Goal: Task Accomplishment & Management: Use online tool/utility

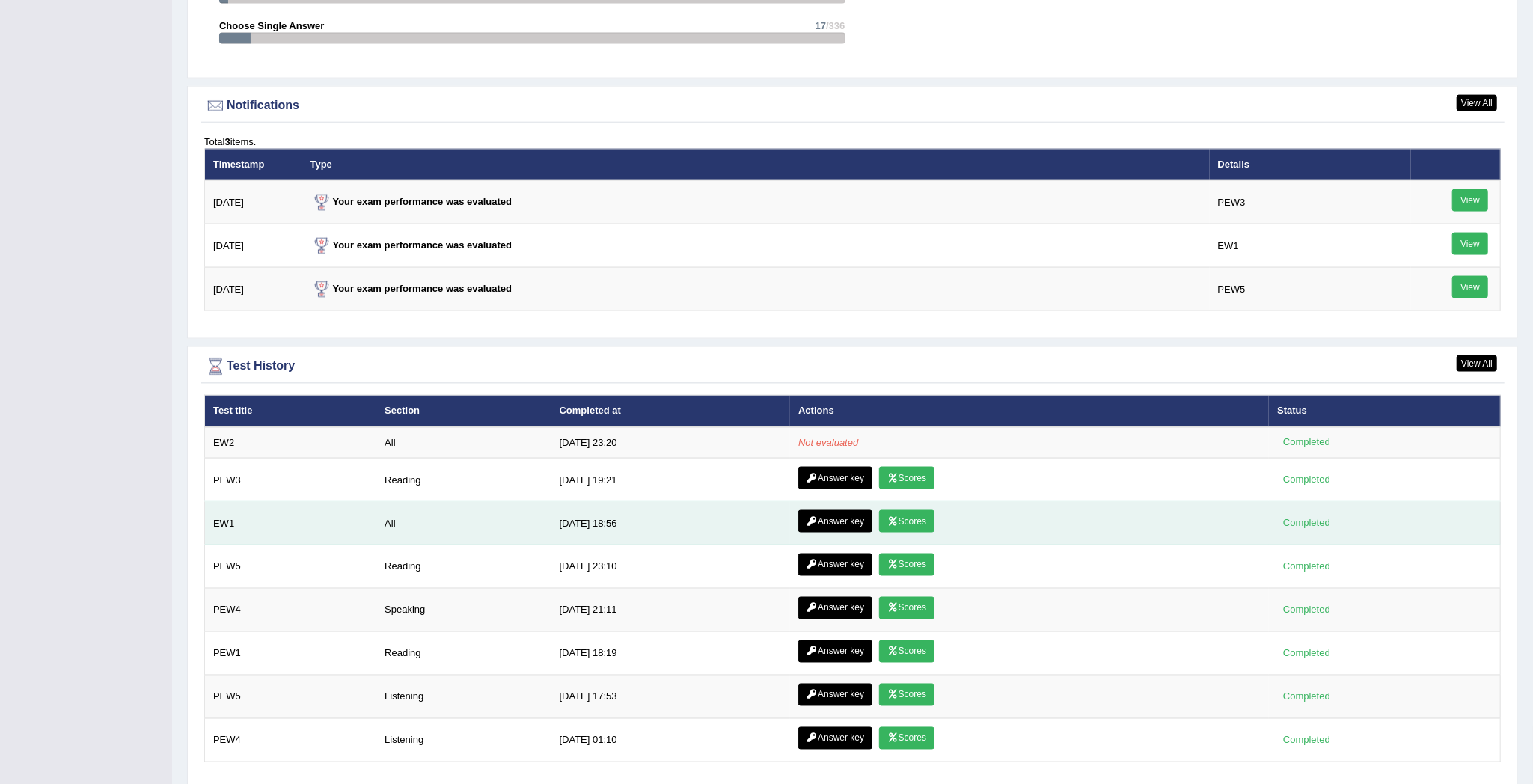
click at [907, 525] on link "Scores" at bounding box center [907, 521] width 55 height 22
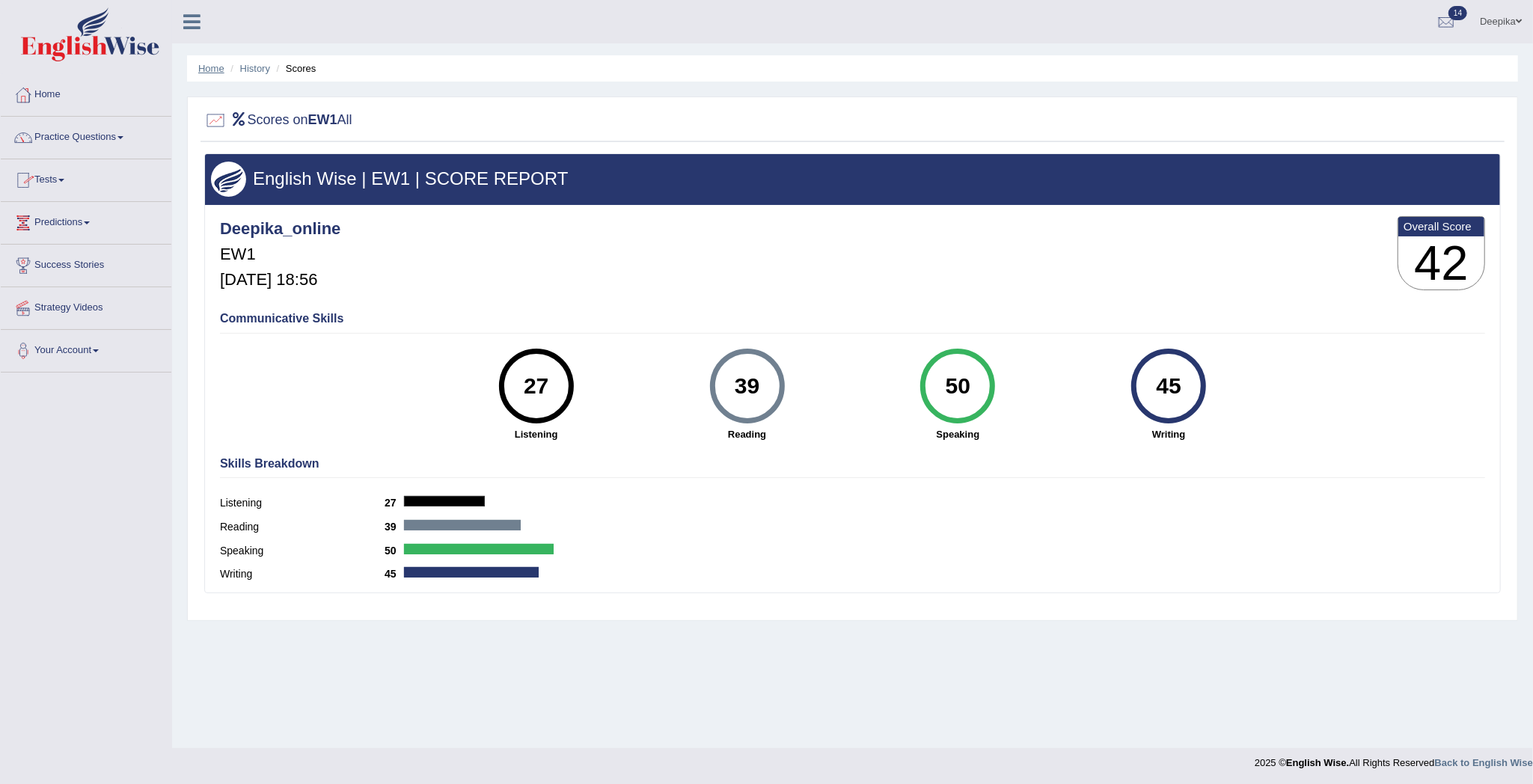
click at [208, 63] on link "Home" at bounding box center [211, 68] width 26 height 11
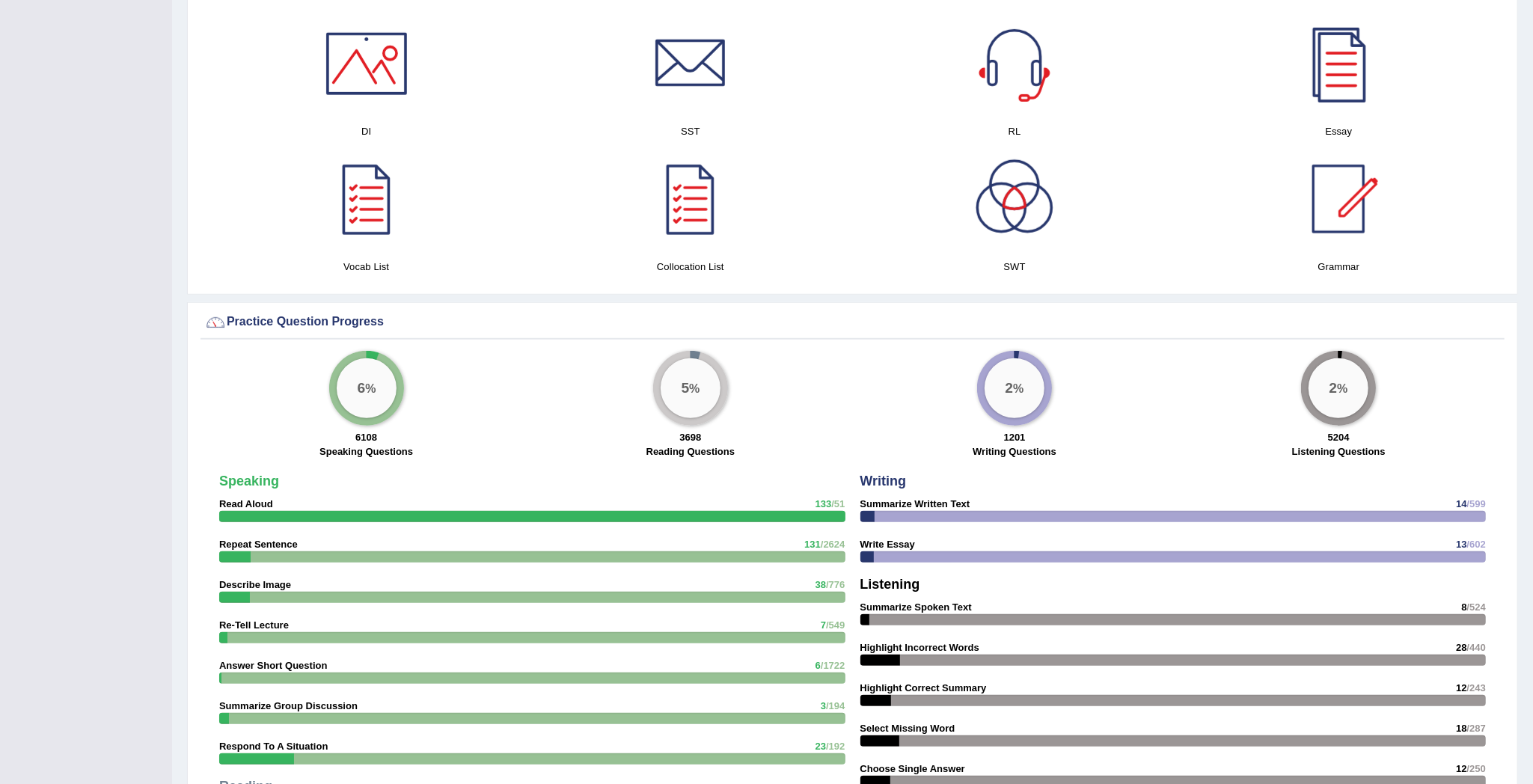
scroll to position [296, 0]
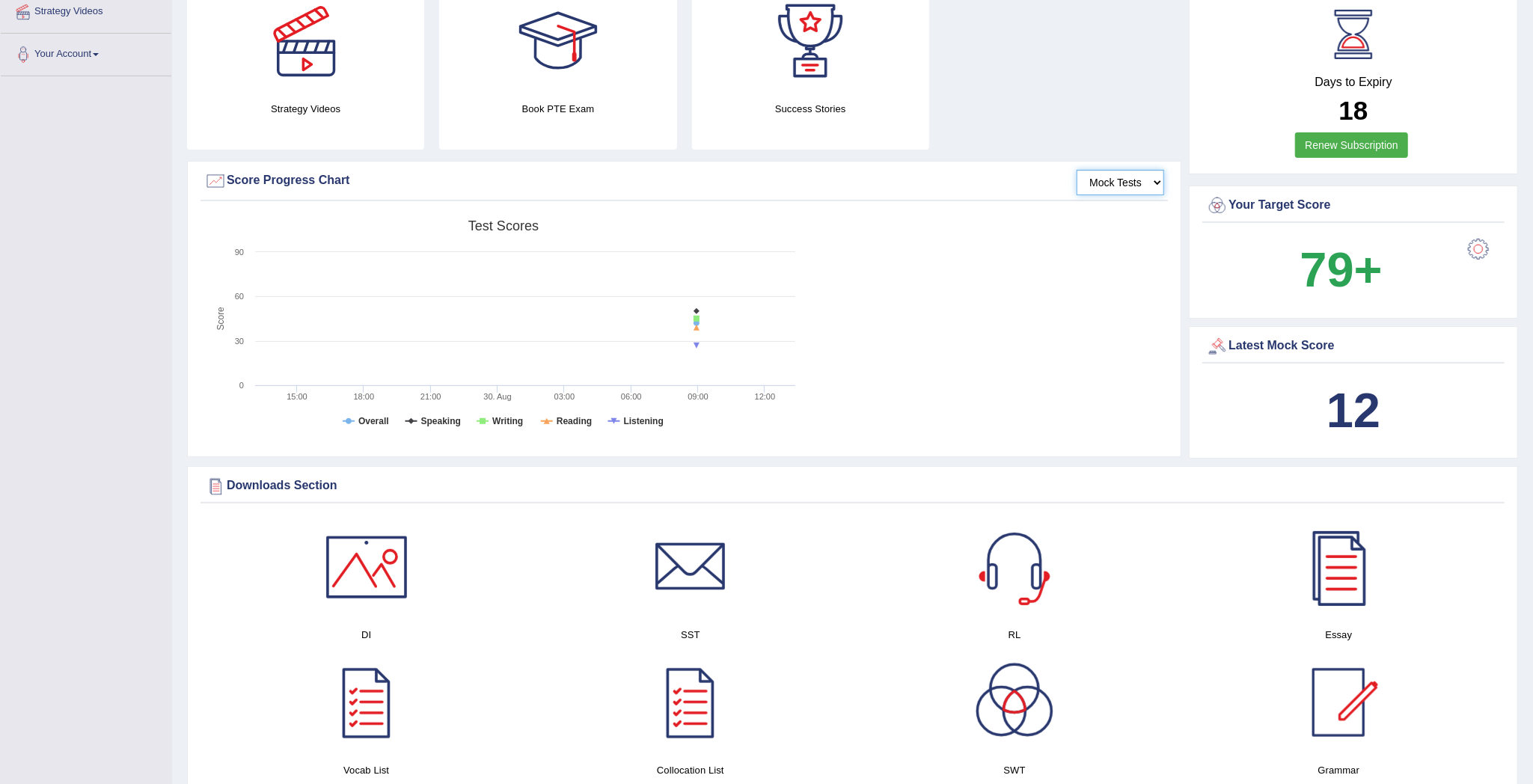
click at [1153, 181] on select "Mock Tests" at bounding box center [1120, 182] width 87 height 25
click at [1077, 170] on select "Mock Tests" at bounding box center [1120, 182] width 87 height 25
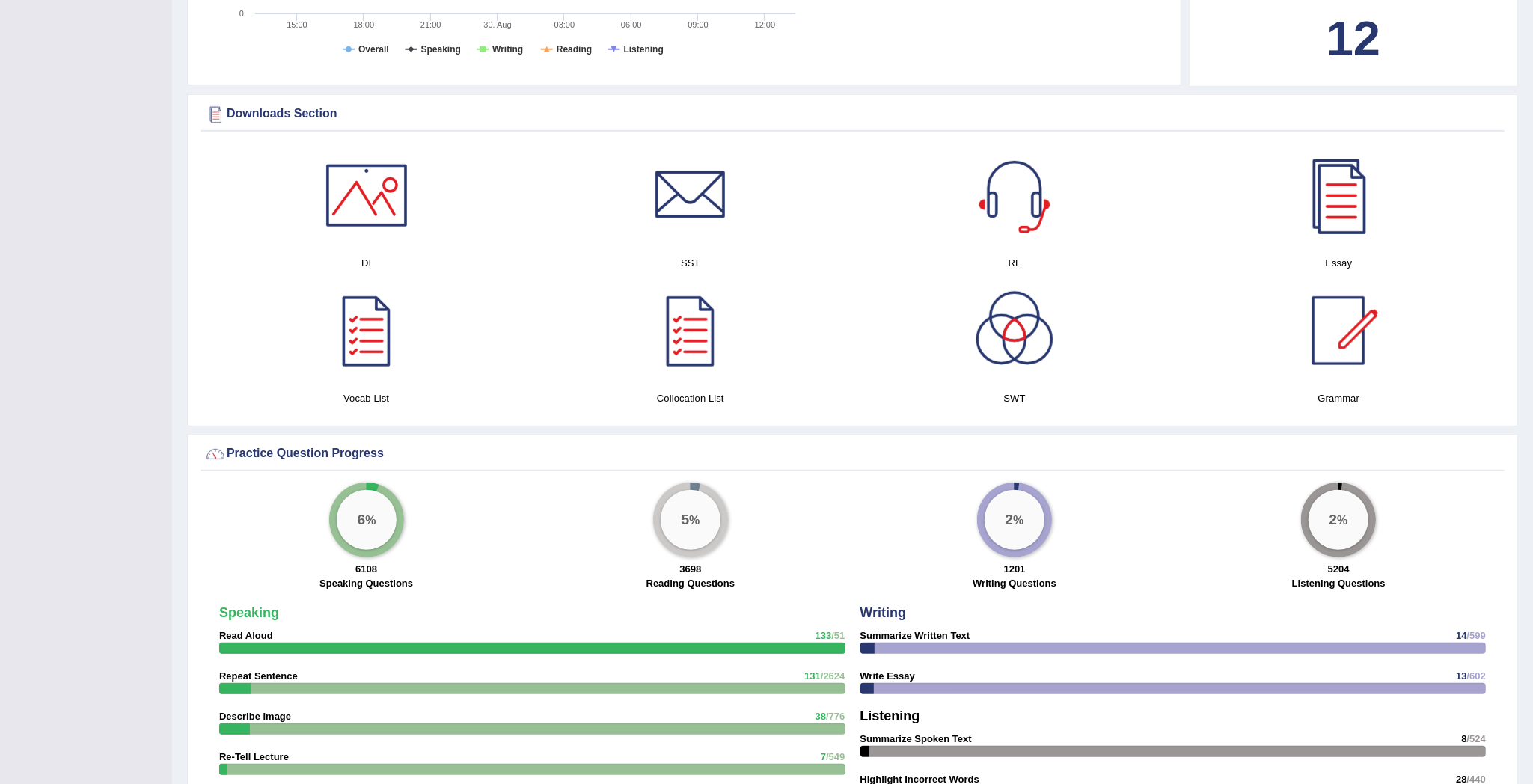
scroll to position [1805, 0]
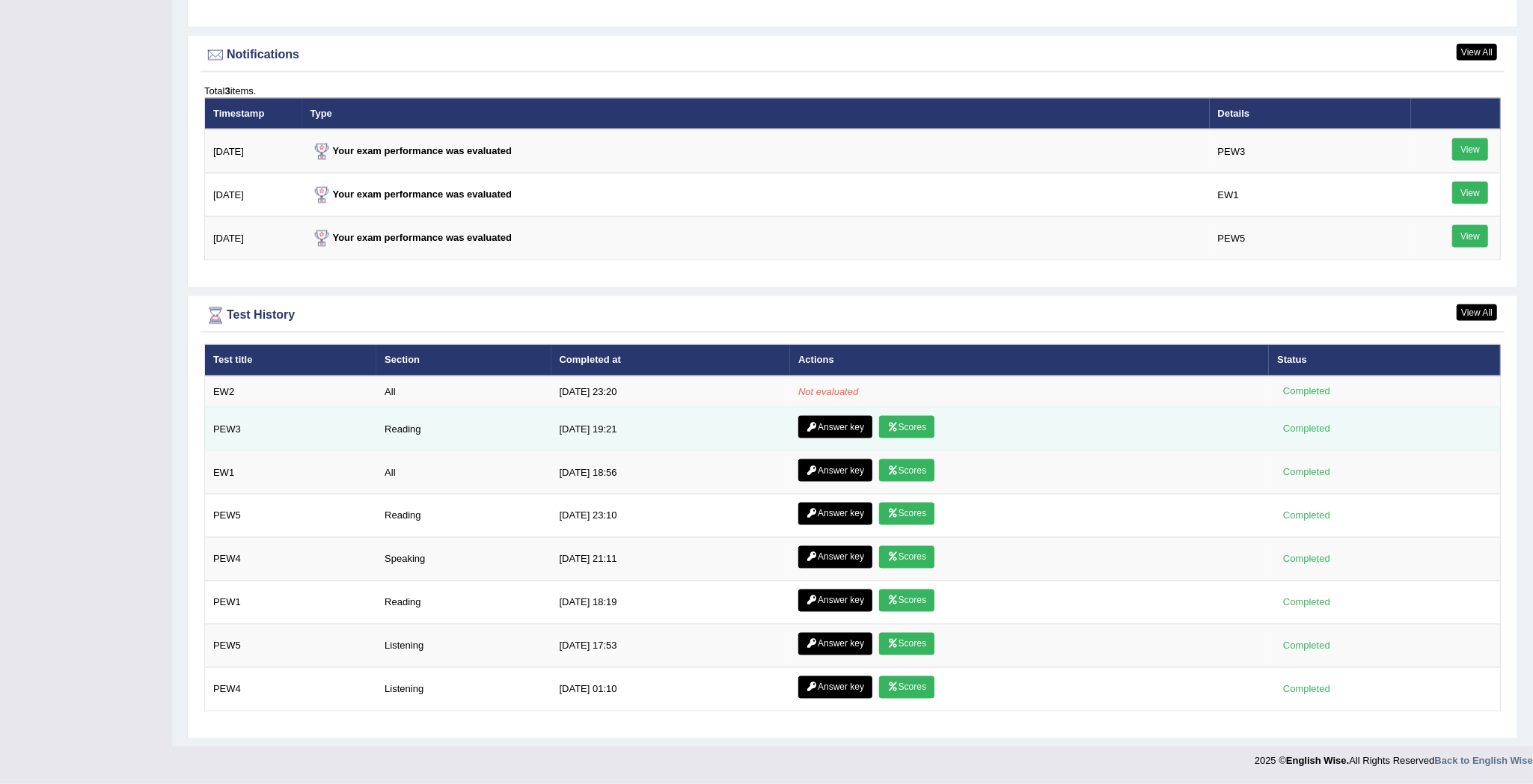
click at [892, 423] on icon at bounding box center [893, 427] width 11 height 9
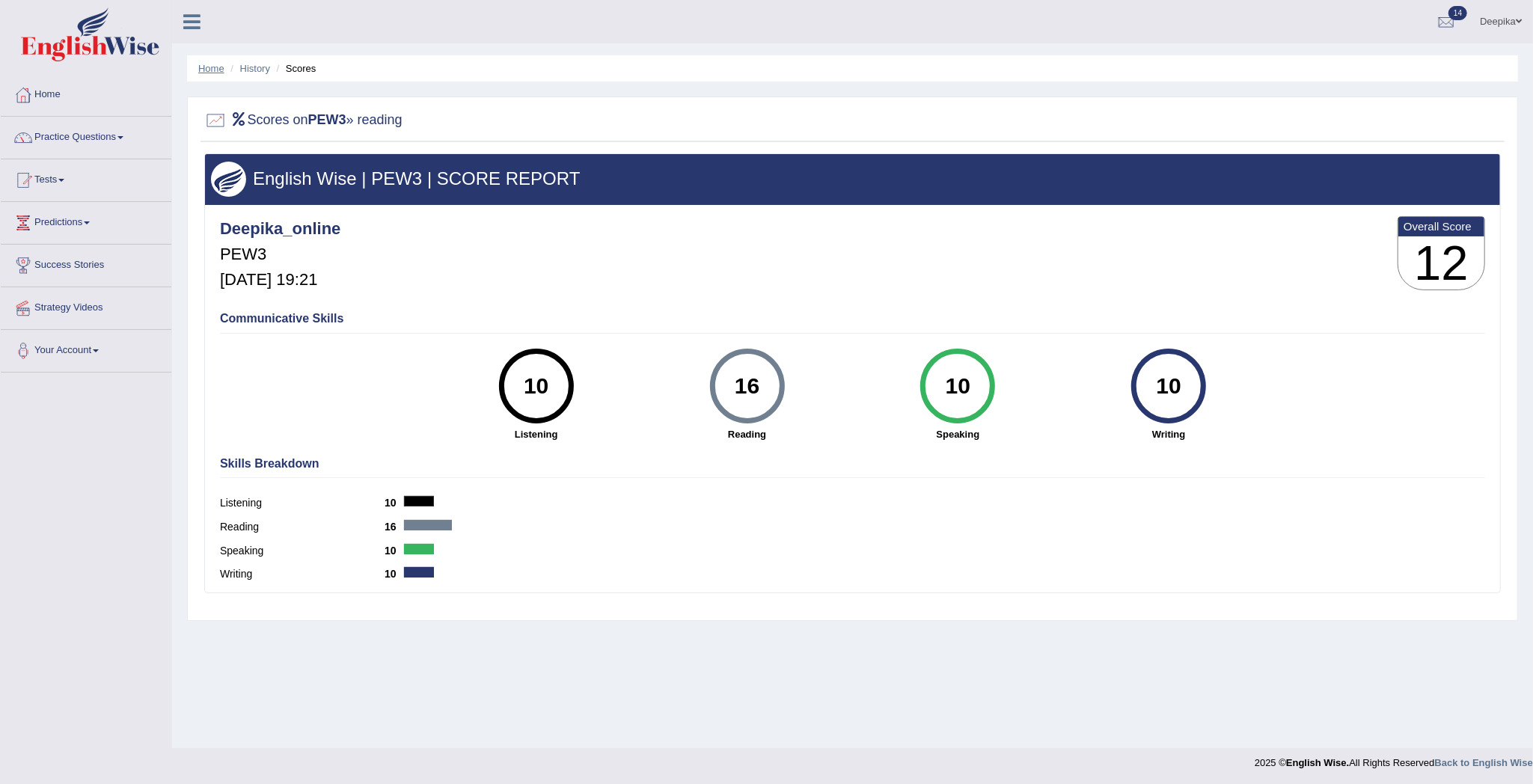
click at [205, 64] on link "Home" at bounding box center [211, 68] width 26 height 11
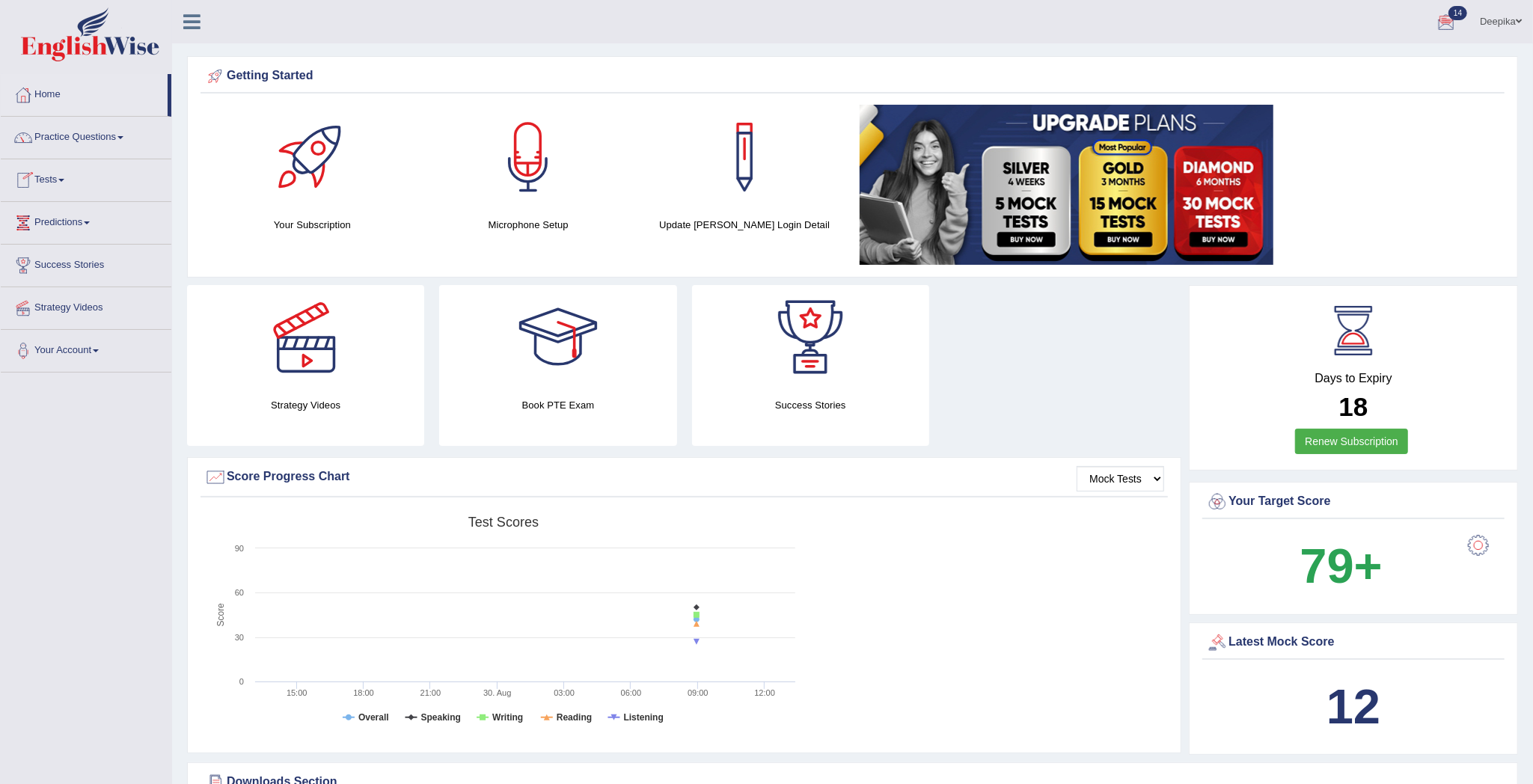
click at [64, 180] on span at bounding box center [61, 181] width 6 height 3
click at [67, 211] on link "Take Practice Sectional Test" at bounding box center [97, 214] width 140 height 27
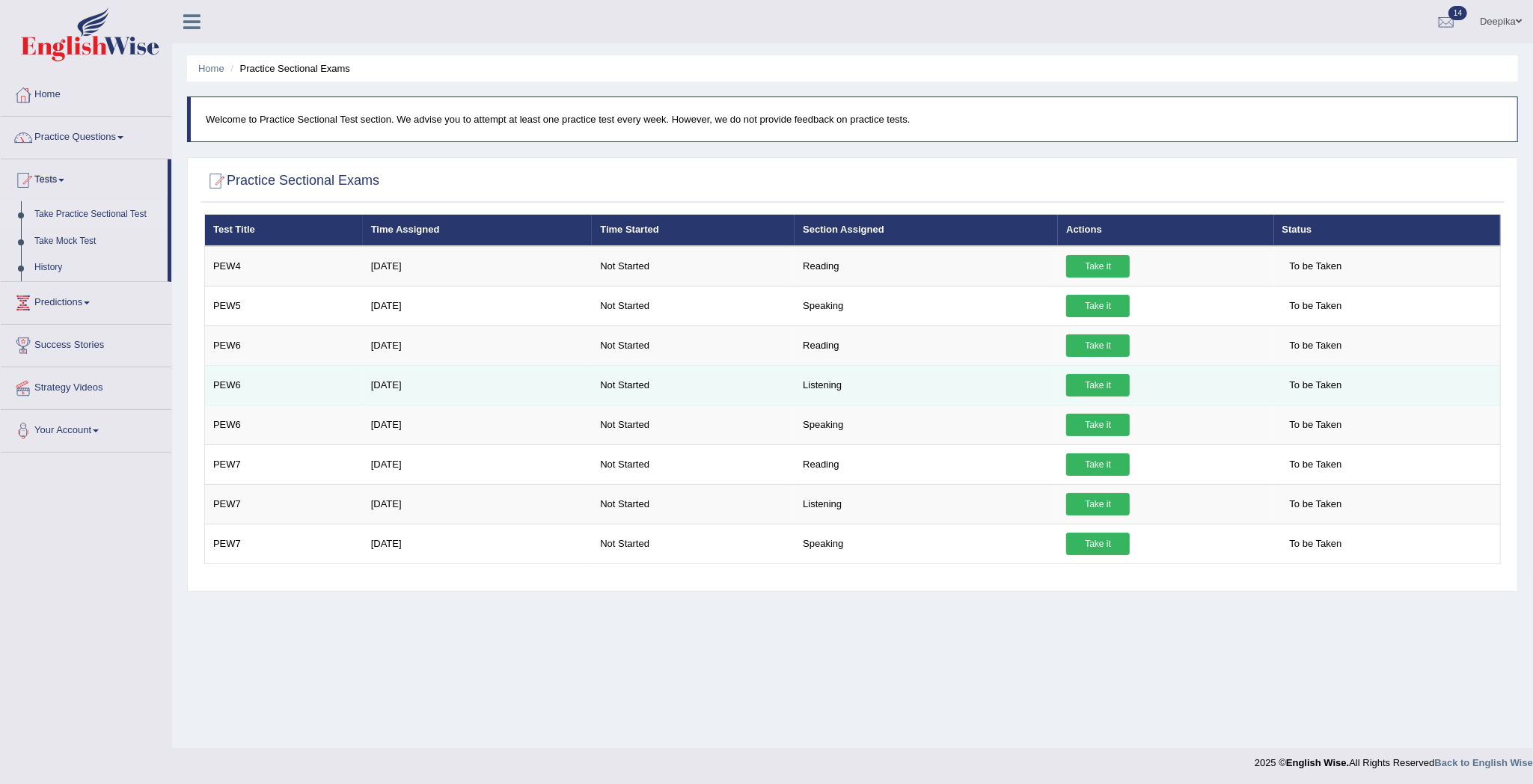
click at [1088, 384] on link "Take it" at bounding box center [1097, 385] width 64 height 22
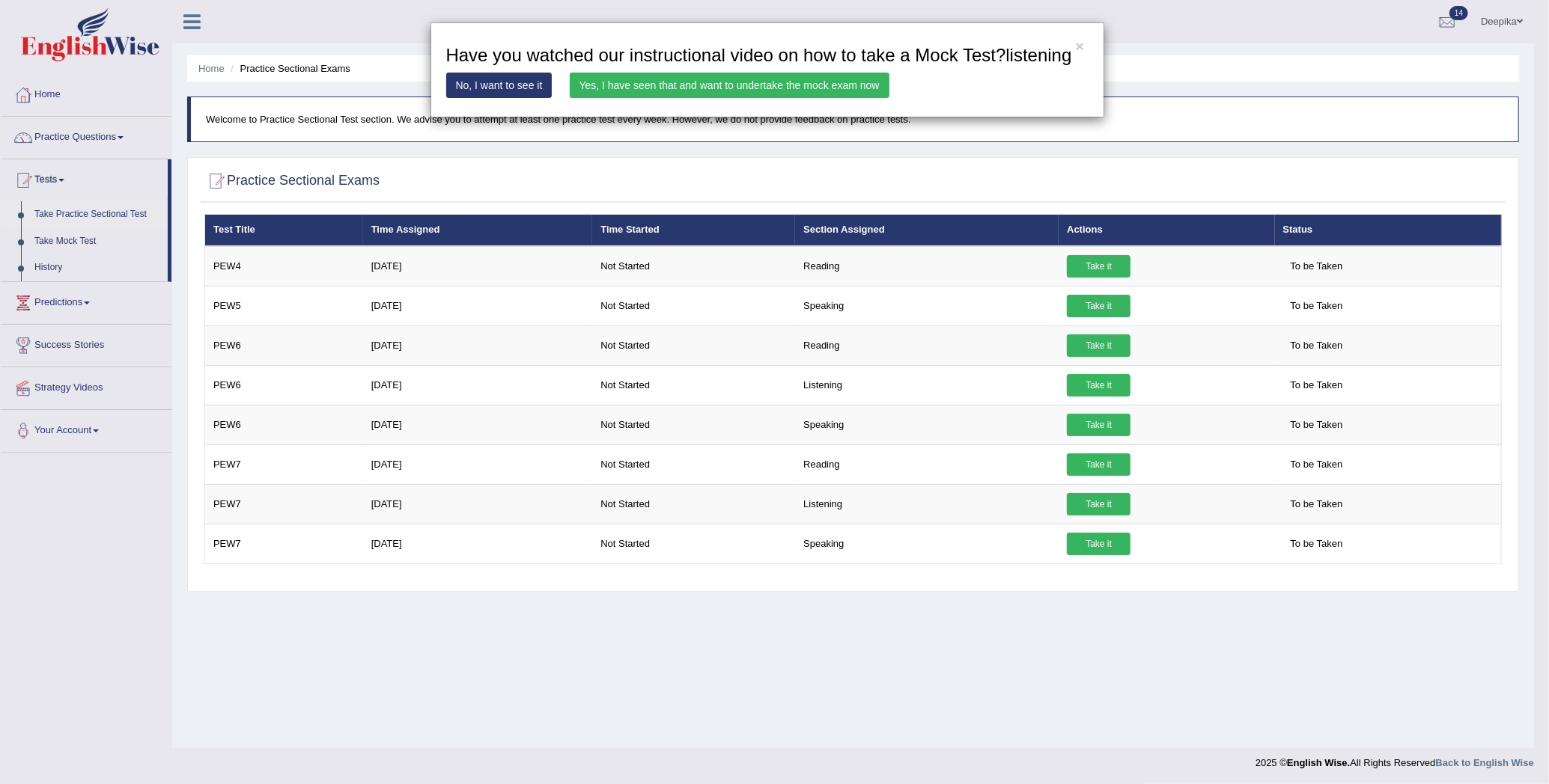
click at [746, 83] on link "Yes, I have seen that and want to undertake the mock exam now" at bounding box center [729, 85] width 319 height 25
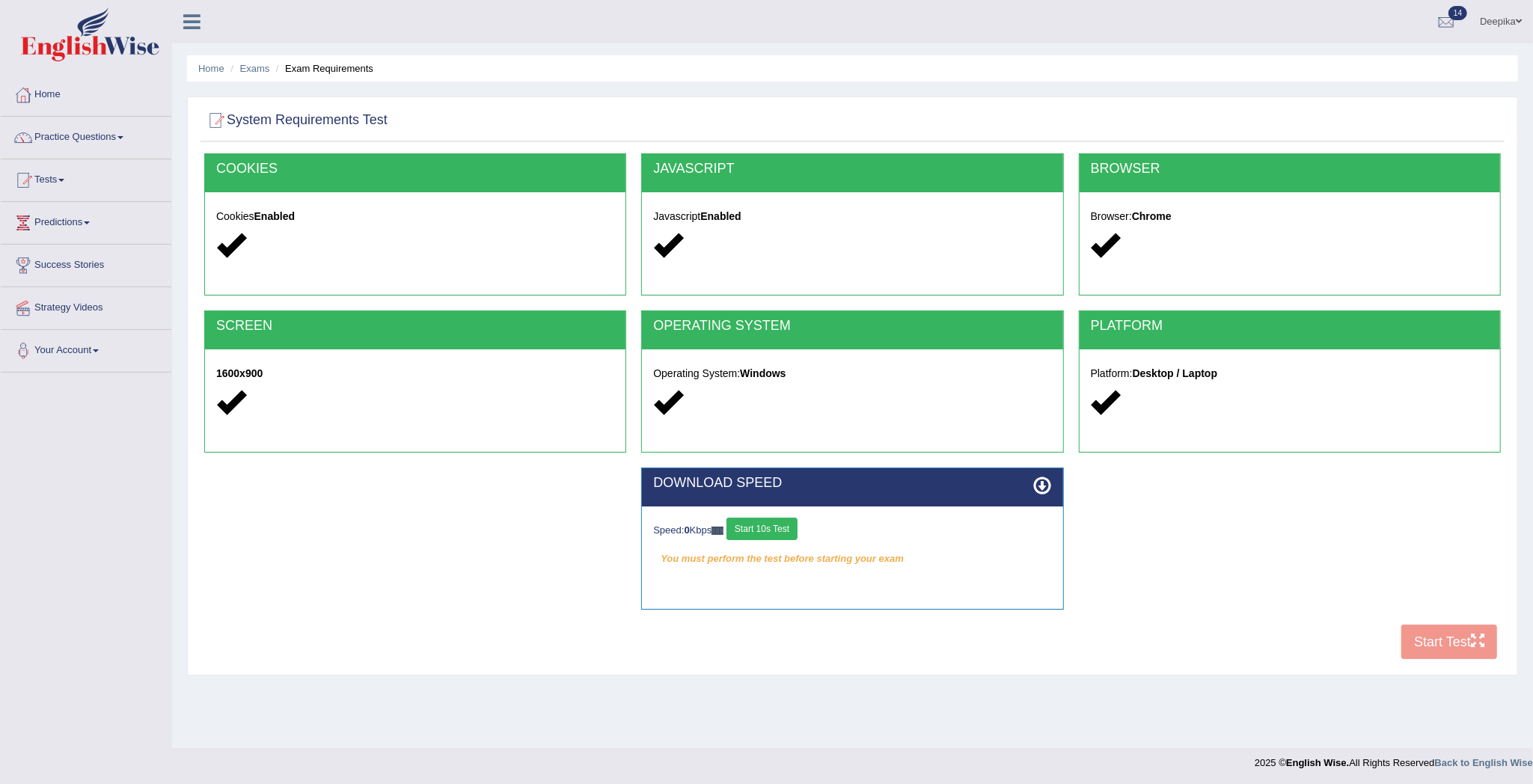
click at [770, 531] on button "Start 10s Test" at bounding box center [762, 528] width 71 height 22
click at [809, 530] on button "Start 10s Test" at bounding box center [778, 528] width 71 height 22
click at [1443, 642] on button "Start Test" at bounding box center [1449, 642] width 96 height 34
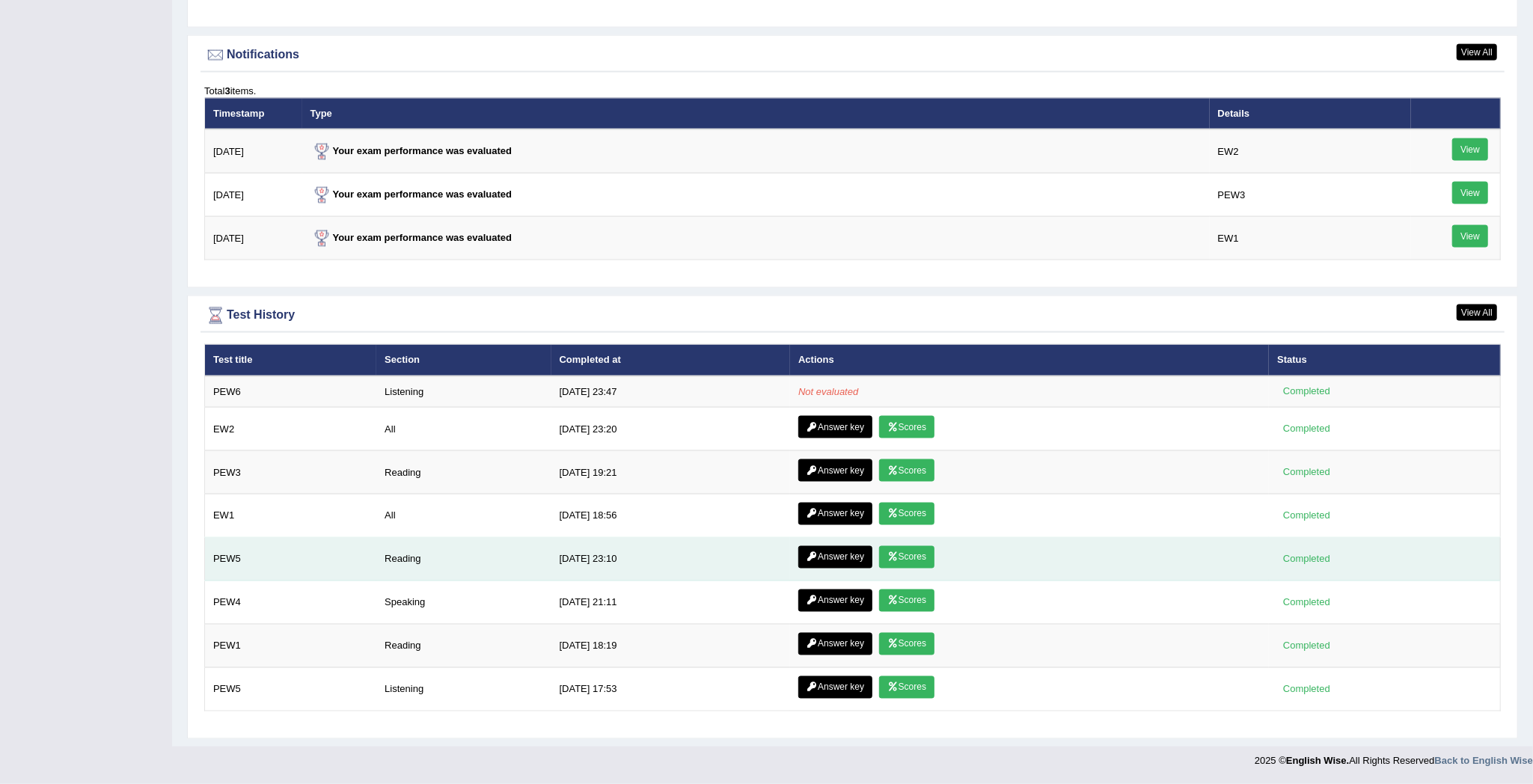
scroll to position [1805, 0]
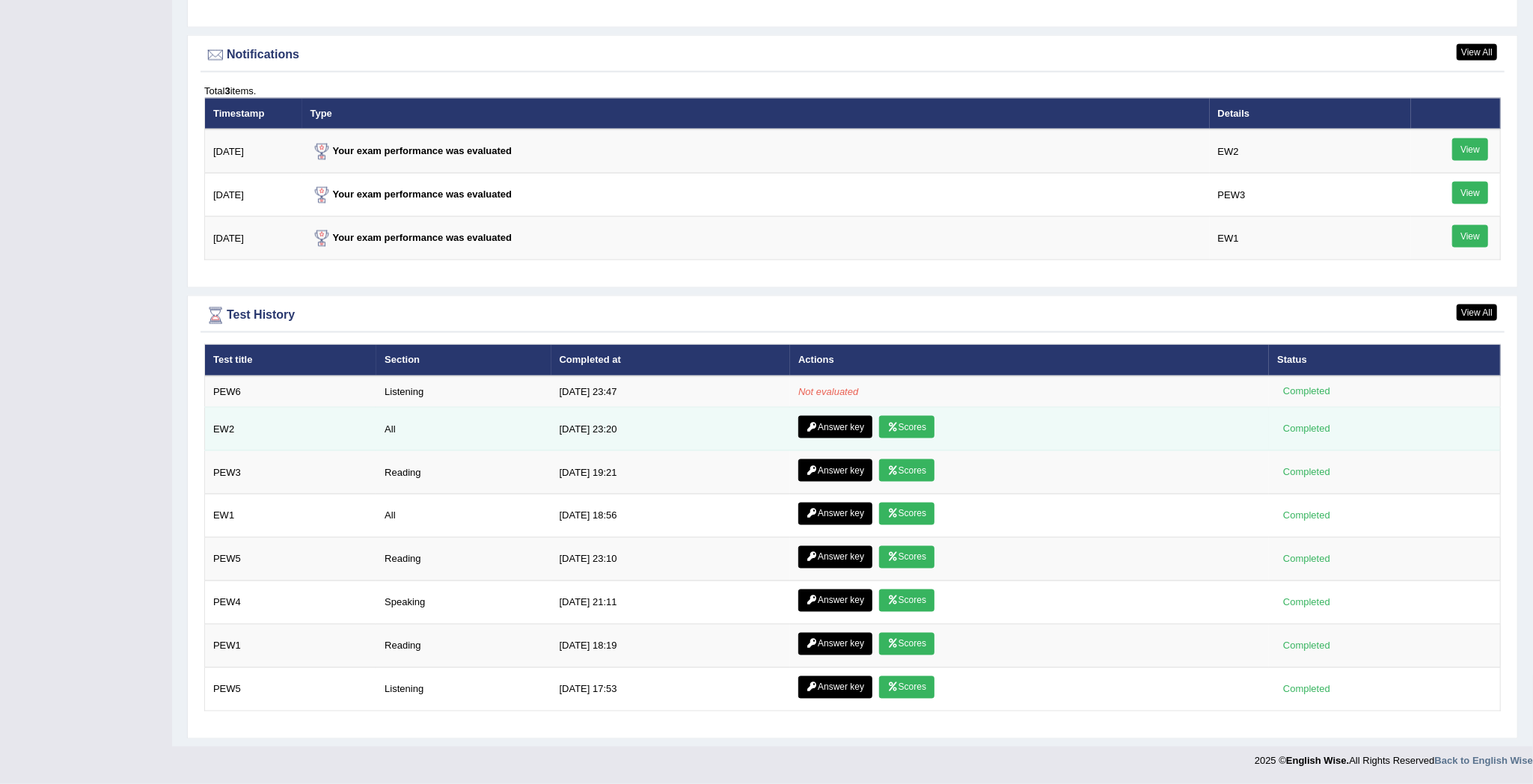
click at [902, 416] on link "Scores" at bounding box center [907, 426] width 55 height 22
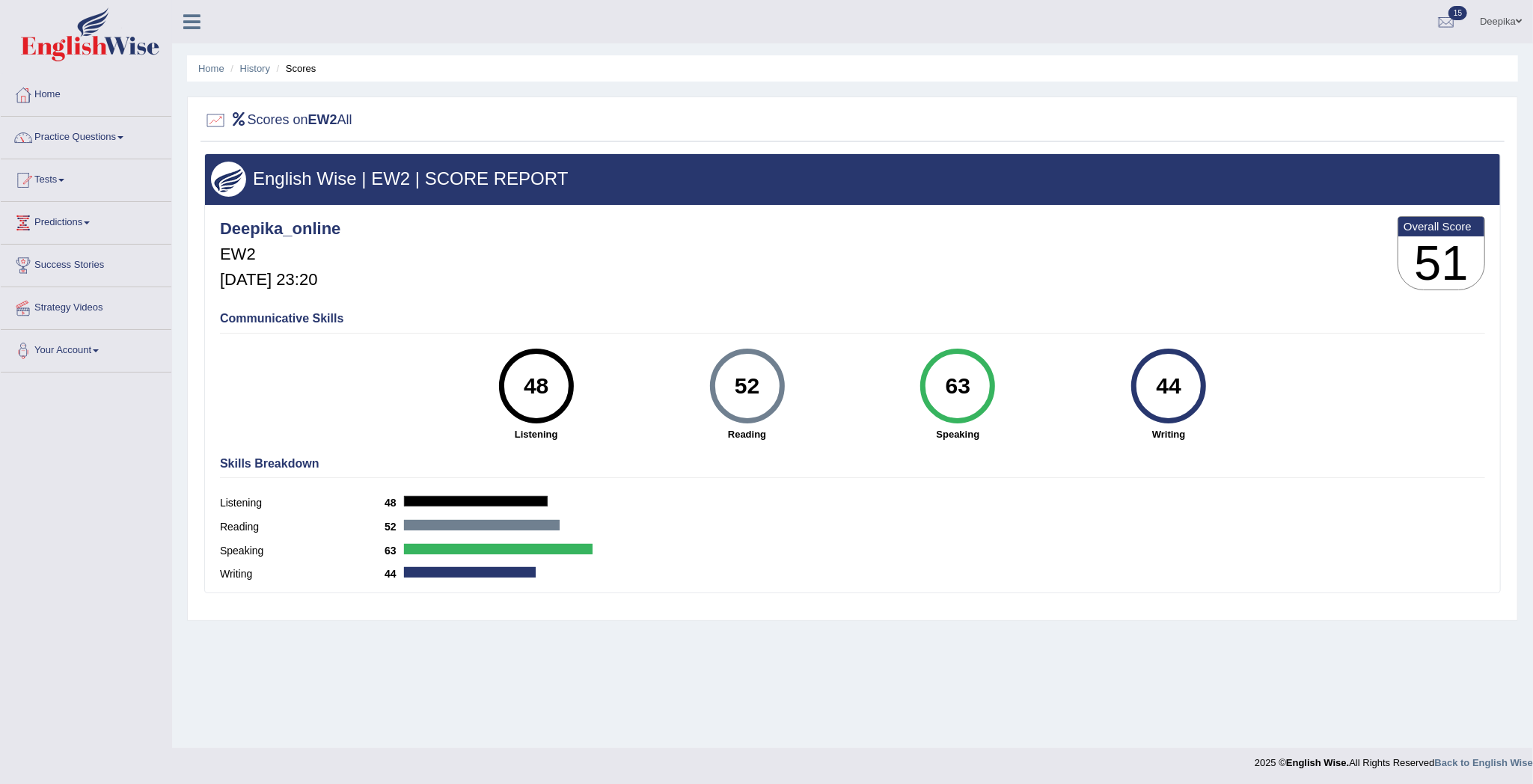
click at [64, 185] on link "Tests" at bounding box center [86, 178] width 171 height 38
click at [64, 244] on link "Take Mock Test" at bounding box center [97, 241] width 140 height 27
